Goal: Task Accomplishment & Management: Use online tool/utility

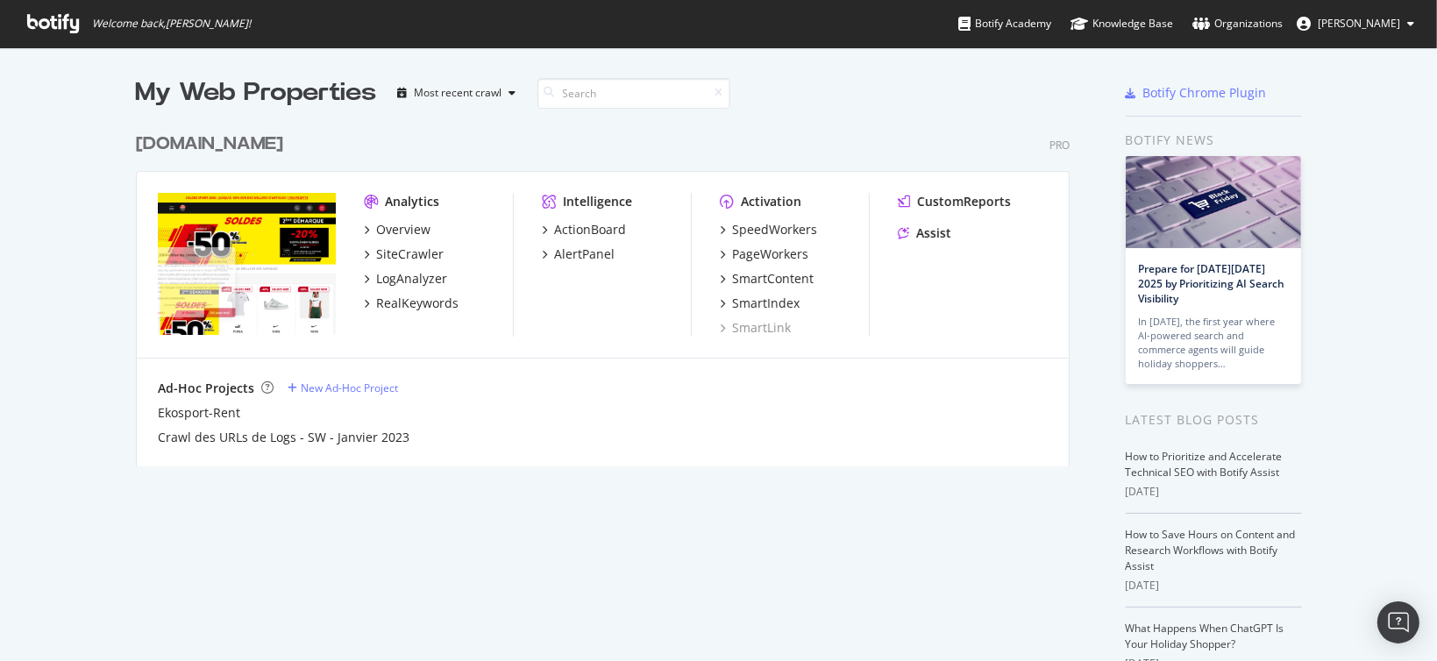
scroll to position [647, 1410]
click at [753, 255] on div "PageWorkers" at bounding box center [770, 254] width 76 height 18
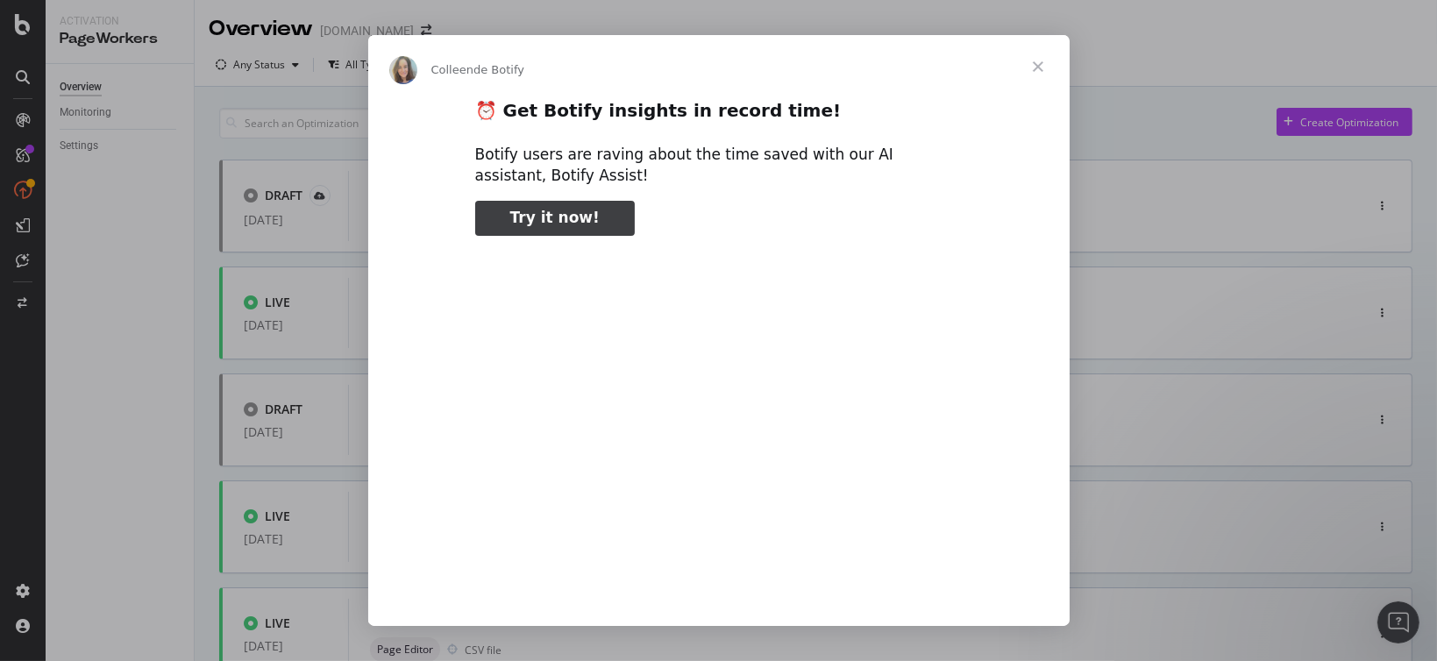
type input "105269"
click at [1035, 64] on span "Fermer" at bounding box center [1037, 66] width 63 height 63
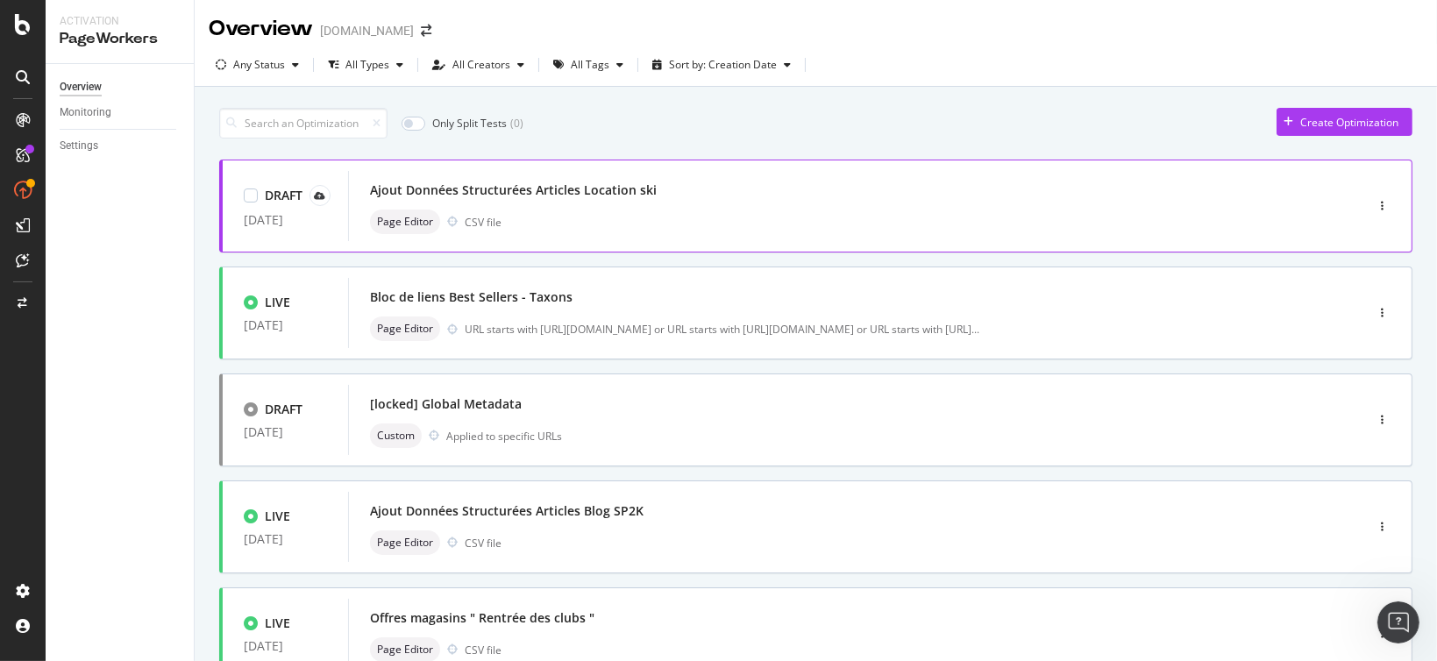
click at [524, 191] on div "Ajout Données Structurées Articles Location ski" at bounding box center [513, 190] width 287 height 18
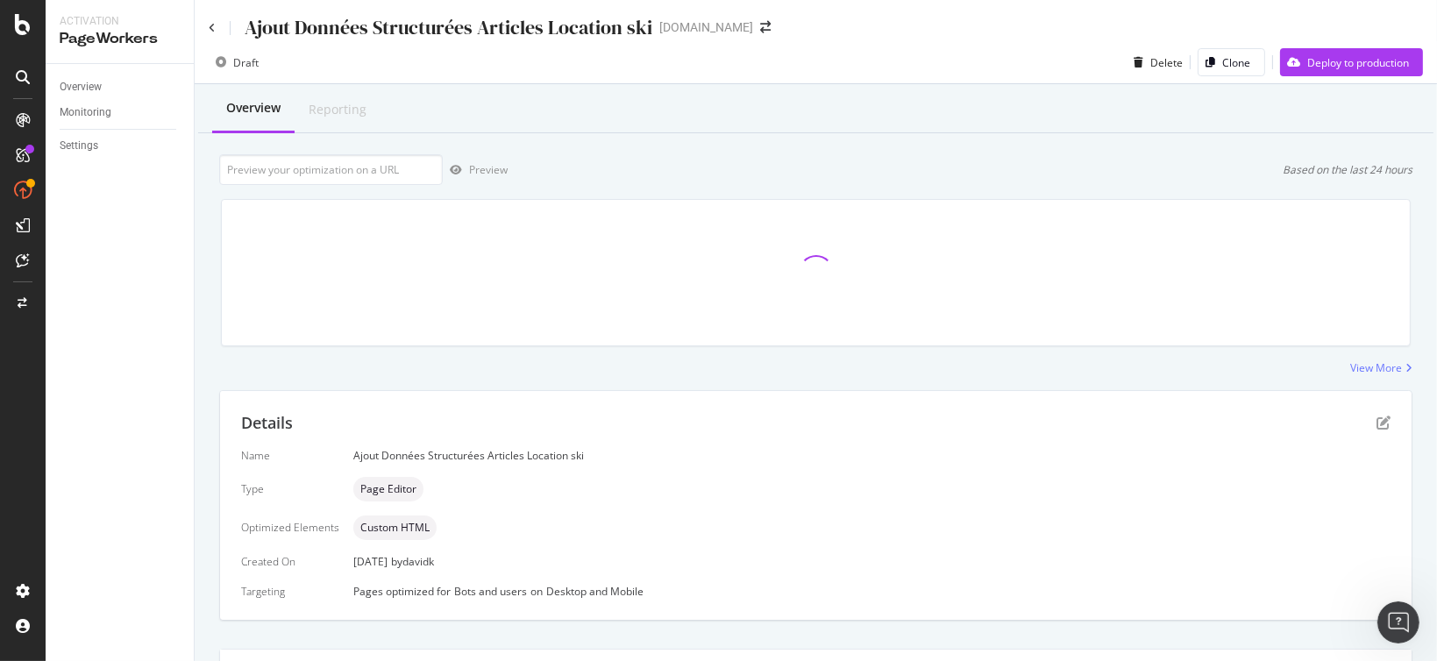
scroll to position [318, 0]
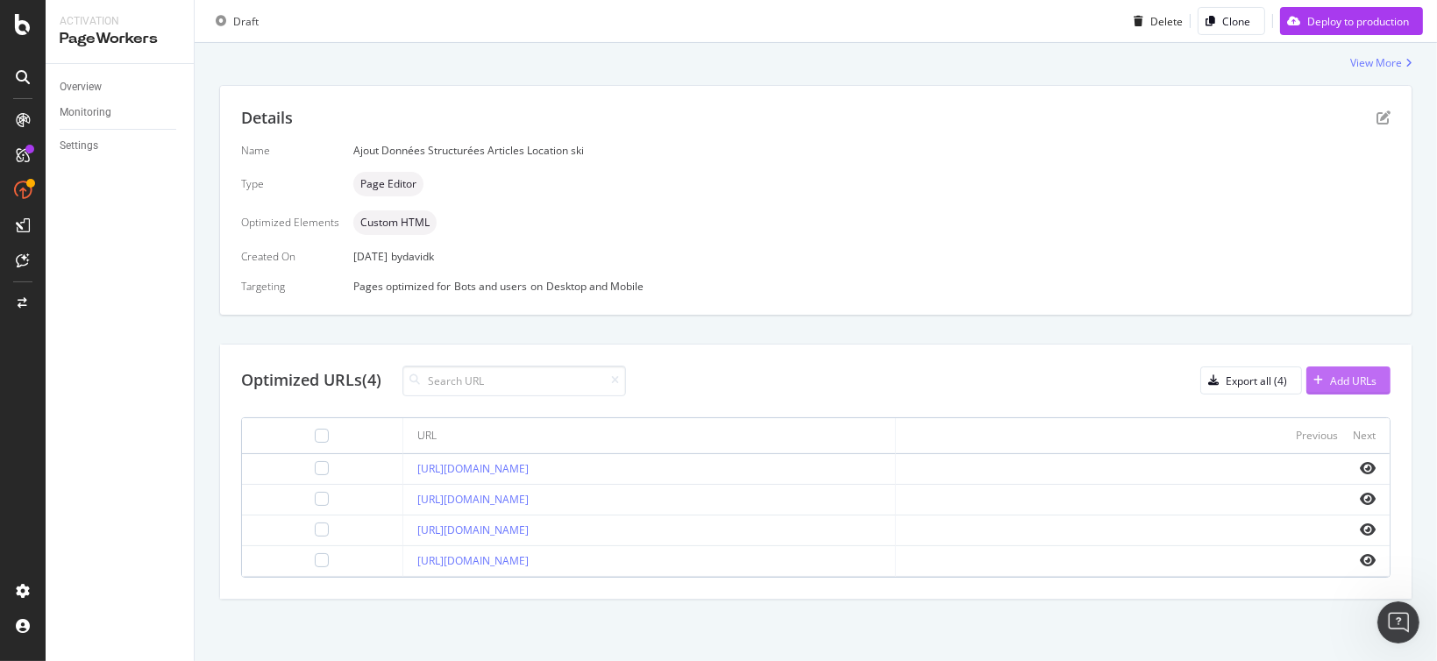
click at [1331, 373] on div "Add URLs" at bounding box center [1353, 380] width 46 height 15
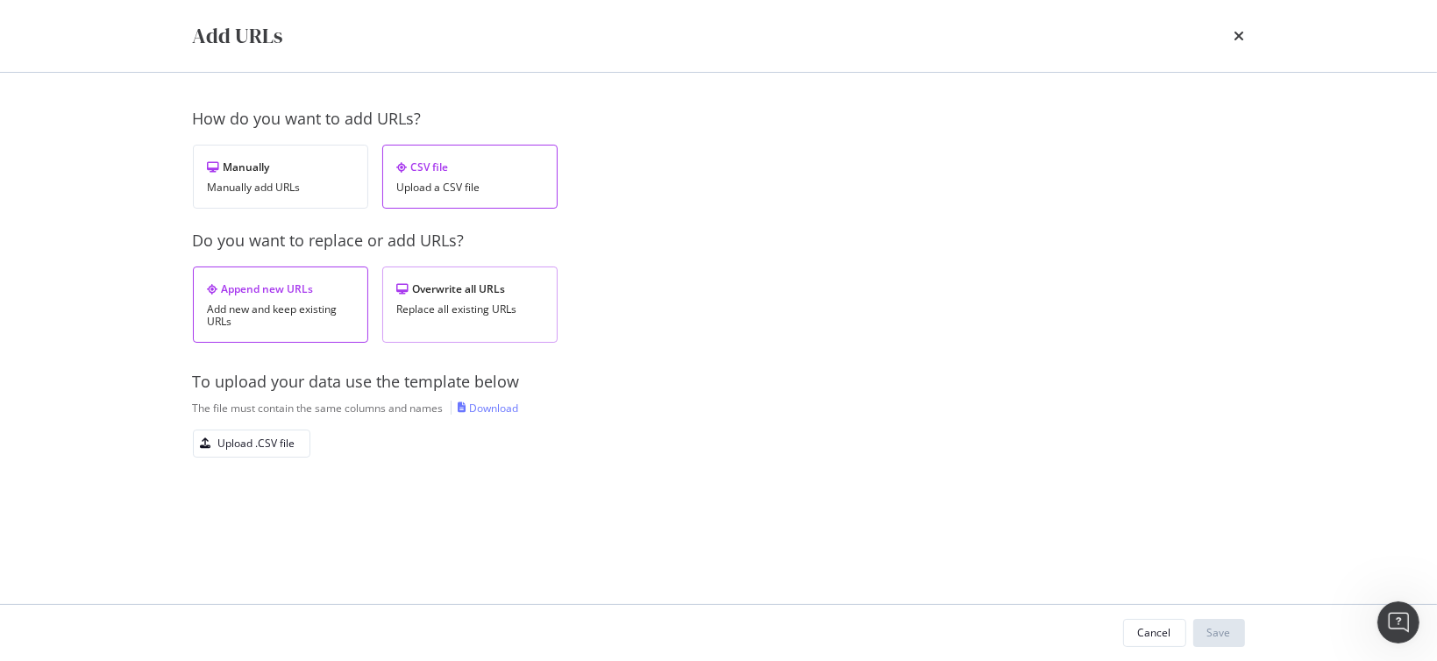
click at [487, 300] on div "Overwrite all URLs Replace all existing URLs" at bounding box center [469, 305] width 175 height 76
click at [261, 454] on div "Upload .CSV file" at bounding box center [245, 443] width 102 height 25
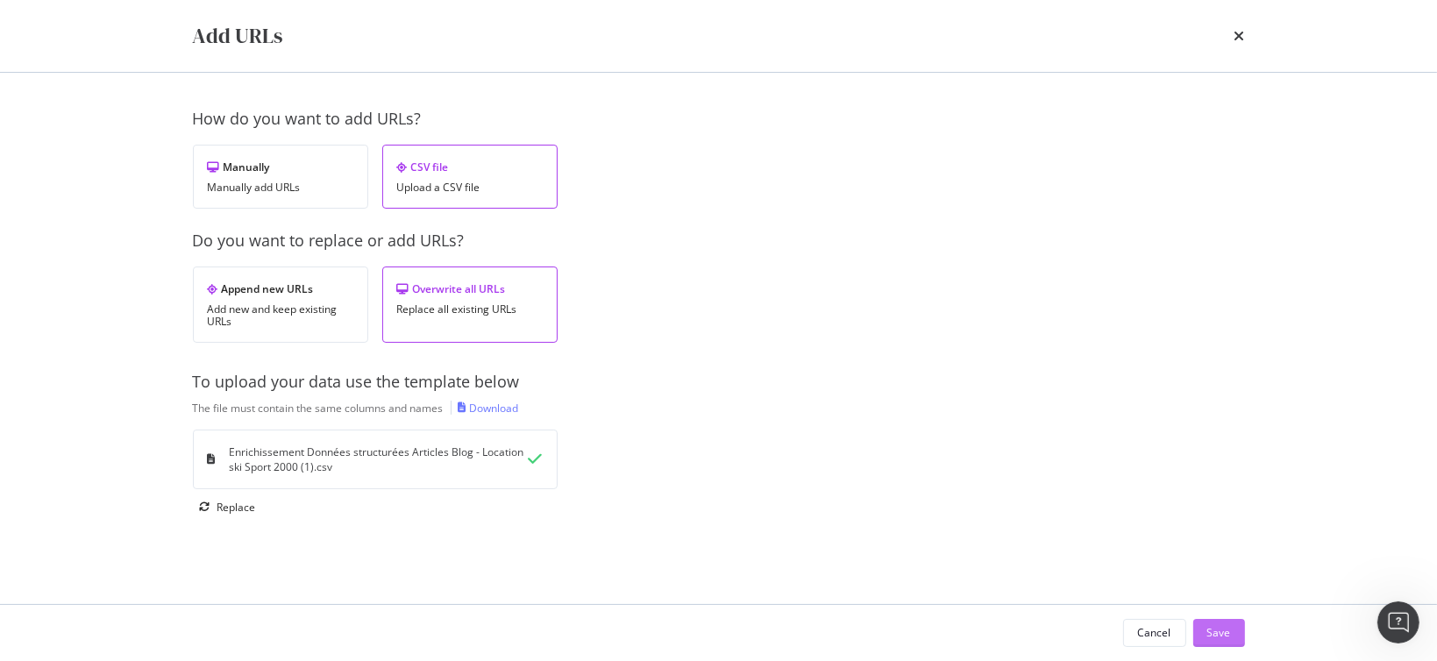
click at [1224, 625] on div "Save" at bounding box center [1219, 632] width 24 height 15
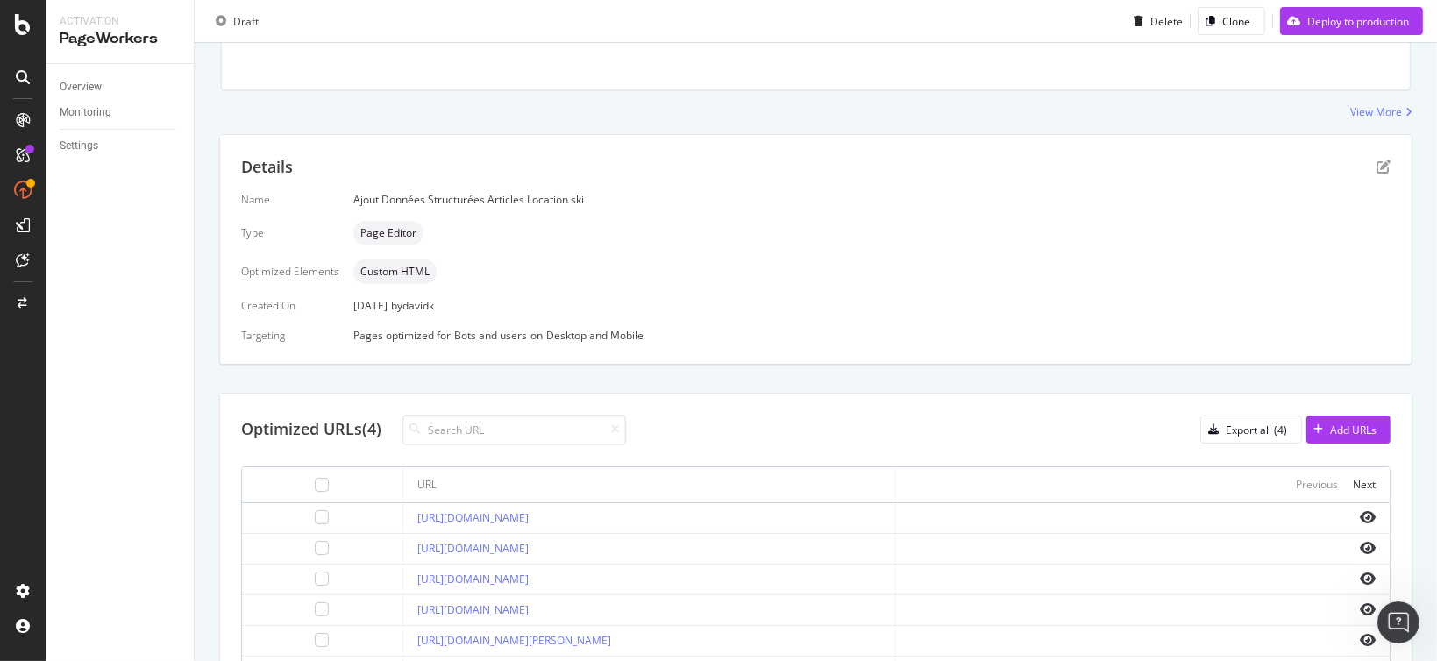
scroll to position [318, 0]
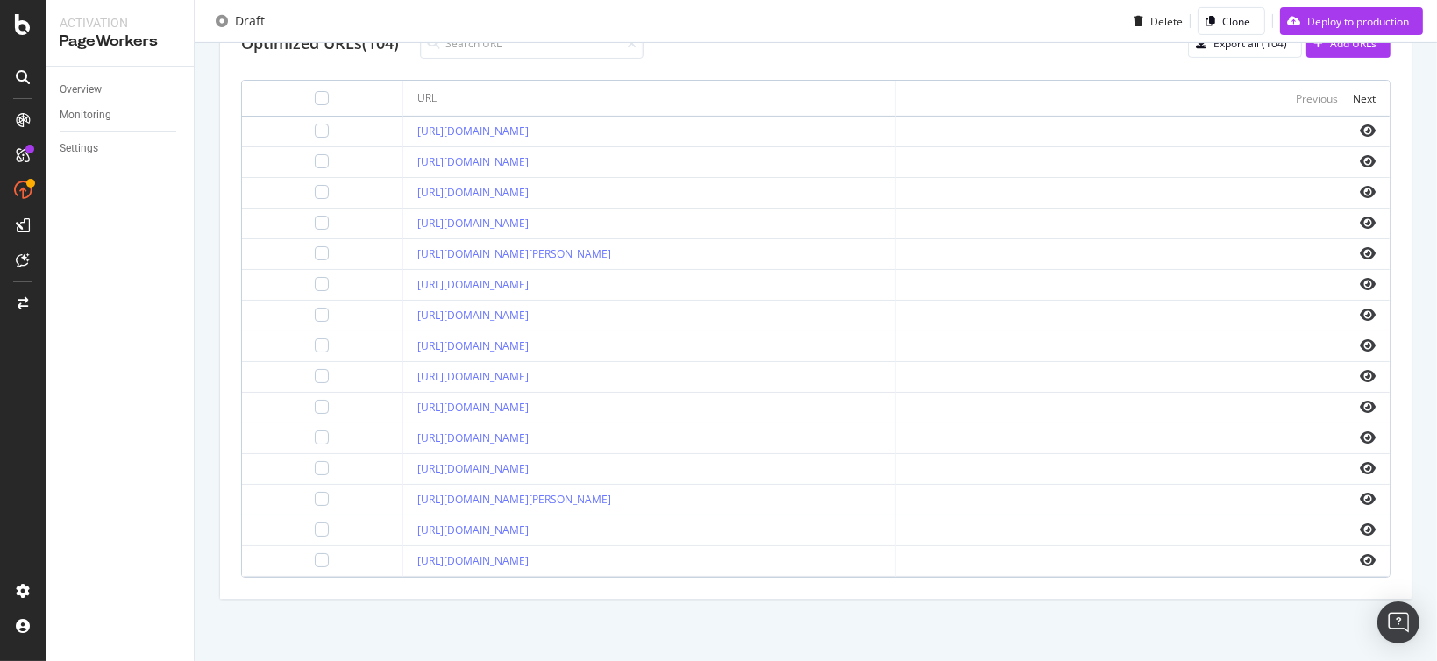
scroll to position [806, 0]
click at [1360, 461] on icon "eye" at bounding box center [1368, 468] width 16 height 14
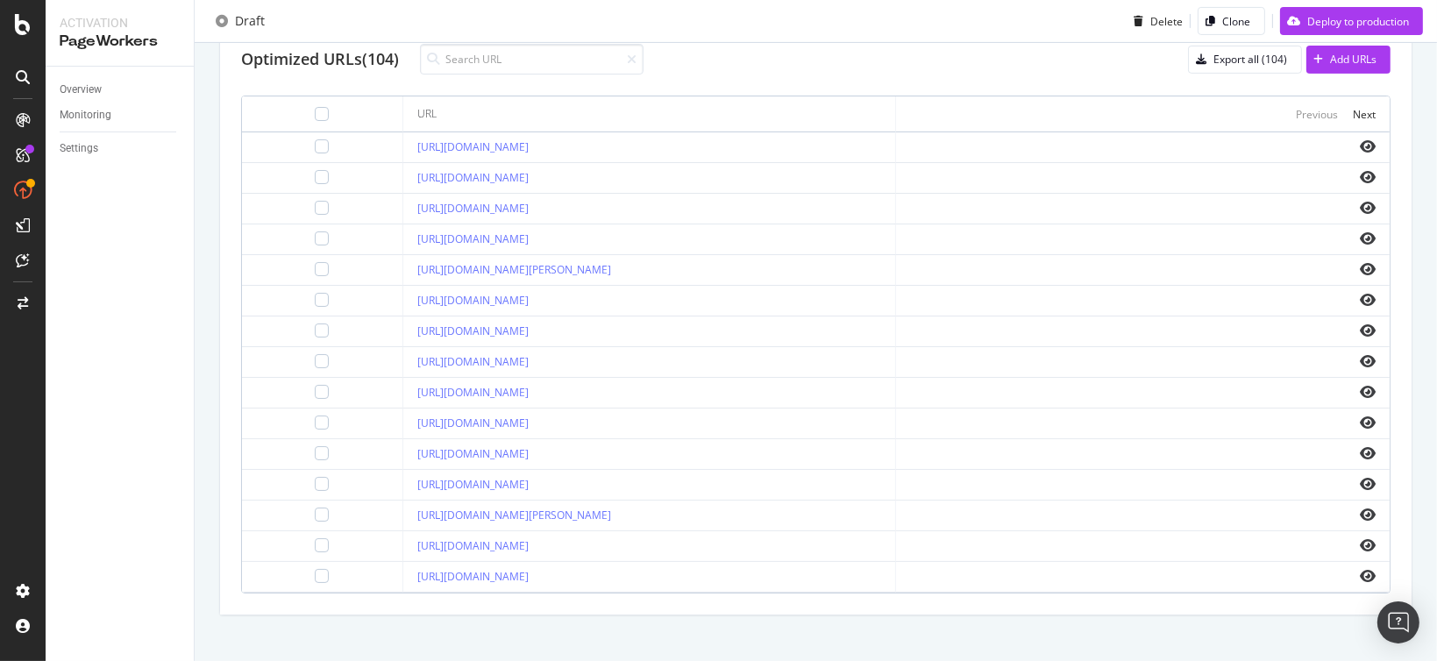
scroll to position [543, 0]
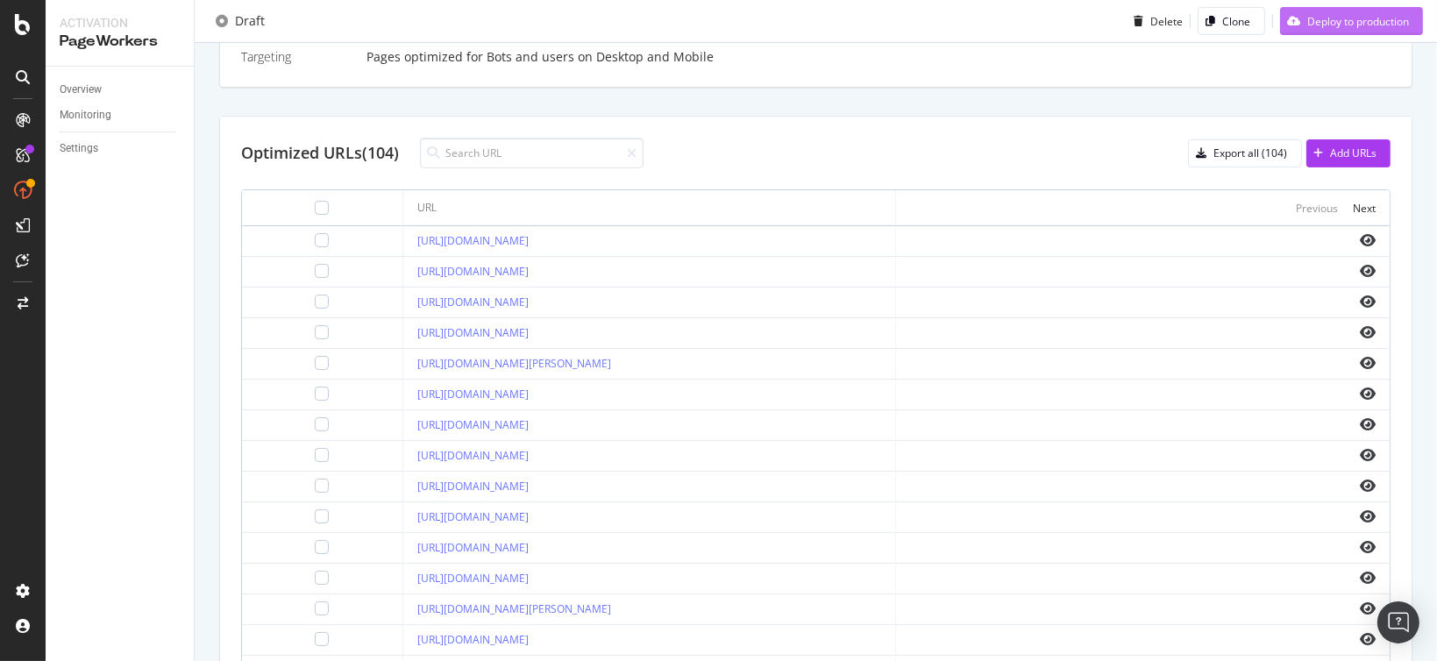
click at [1351, 22] on div "Deploy to production" at bounding box center [1358, 20] width 102 height 15
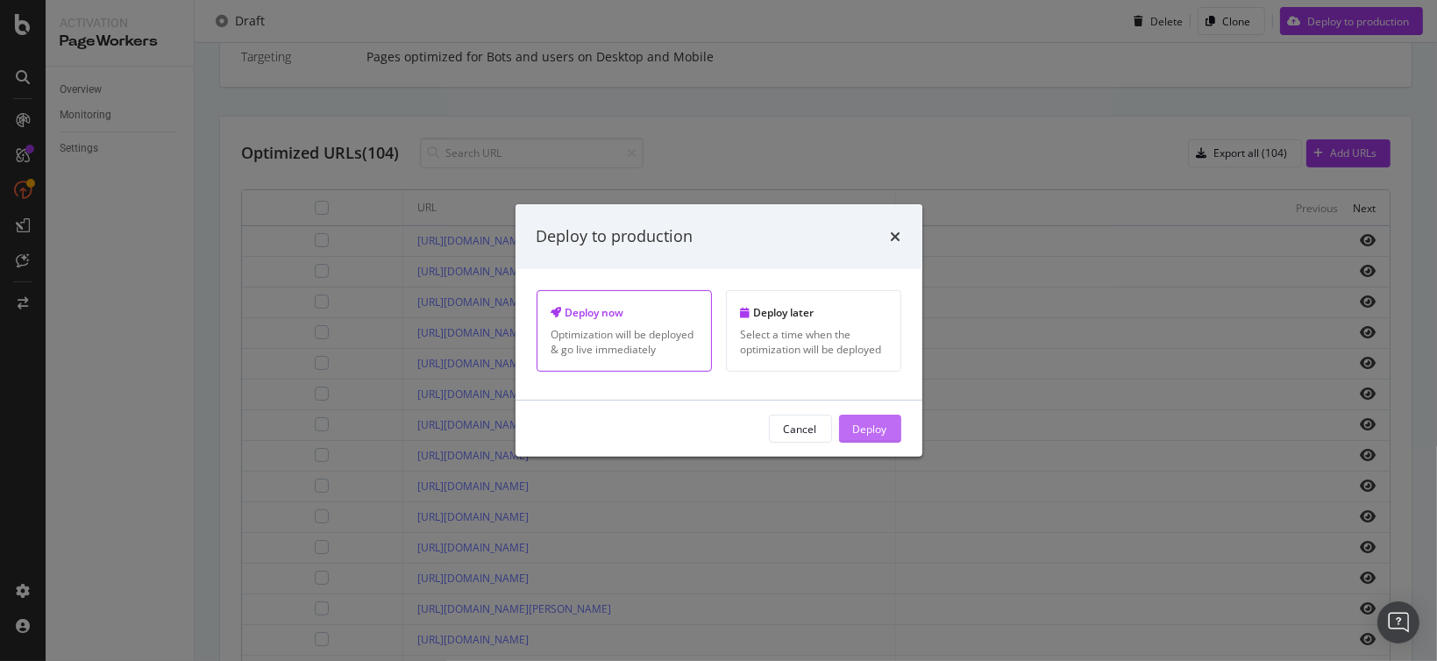
click at [871, 427] on div "Deploy" at bounding box center [870, 428] width 34 height 15
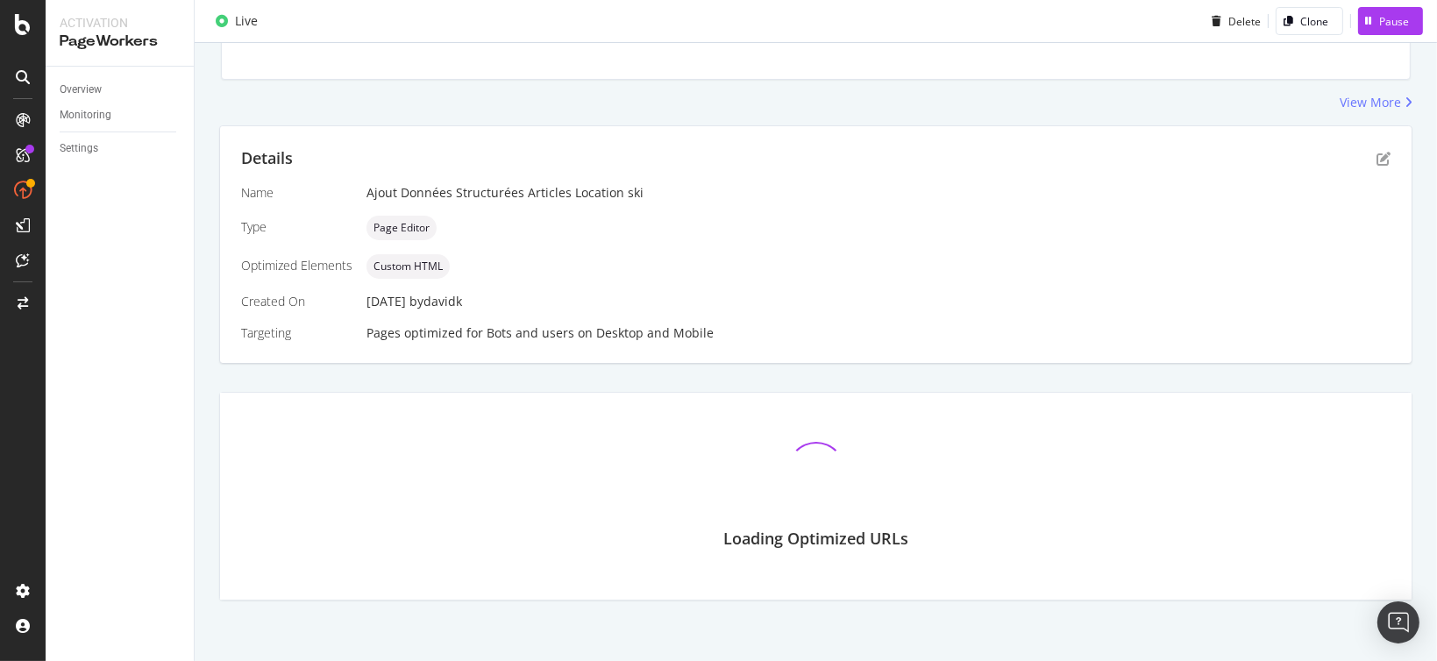
scroll to position [333, 0]
